Goal: Find specific page/section

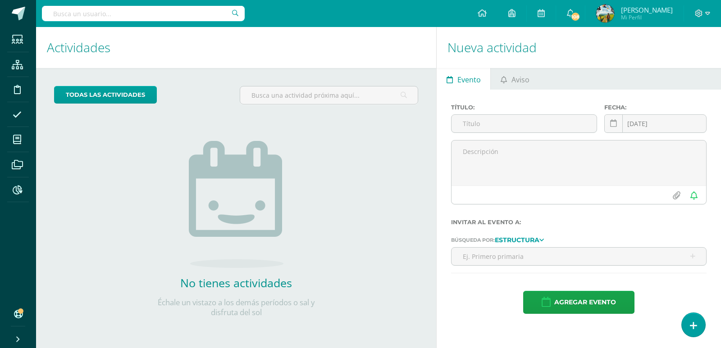
click at [145, 14] on input "text" at bounding box center [143, 13] width 203 height 15
type input "[PERSON_NAME]"
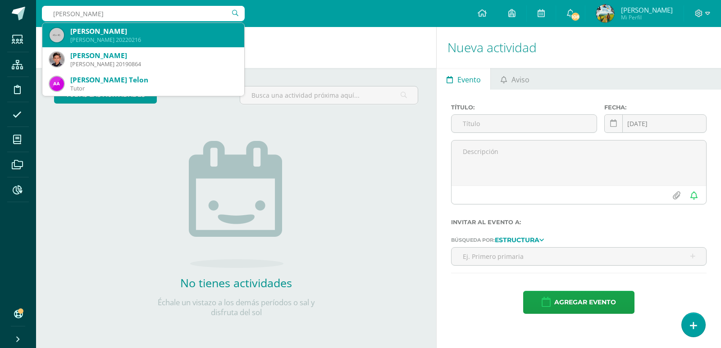
click at [131, 33] on div "[PERSON_NAME]" at bounding box center [153, 31] width 167 height 9
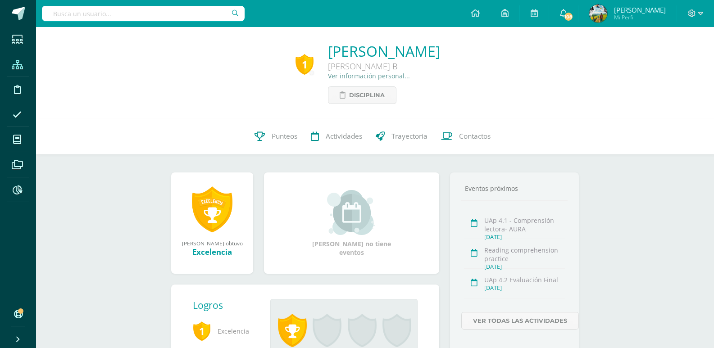
click at [19, 63] on icon at bounding box center [17, 64] width 11 height 9
